Goal: Task Accomplishment & Management: Manage account settings

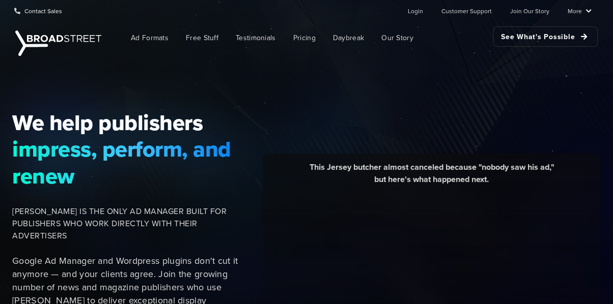
click at [422, 21] on nav "Ad Formats Free Stuff Testimonials Pricing Daybreak Our Story See What's Possib…" at bounding box center [352, 37] width 491 height 33
click at [421, 16] on link "Login" at bounding box center [415, 11] width 15 height 20
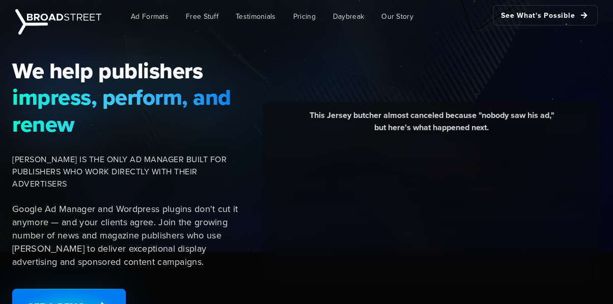
scroll to position [113, 0]
